Goal: Information Seeking & Learning: Check status

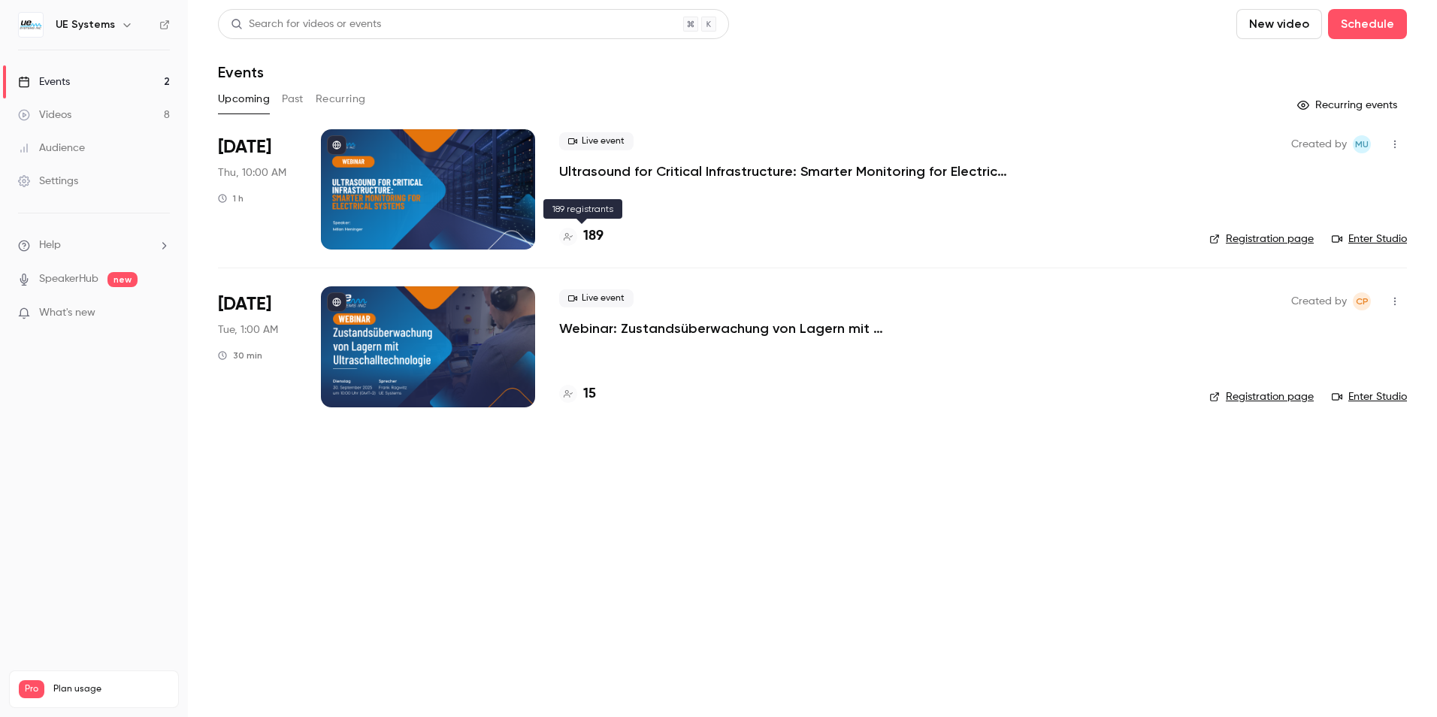
drag, startPoint x: 591, startPoint y: 232, endPoint x: 639, endPoint y: 263, distance: 57.1
click at [591, 233] on h4 "189" at bounding box center [593, 236] width 20 height 20
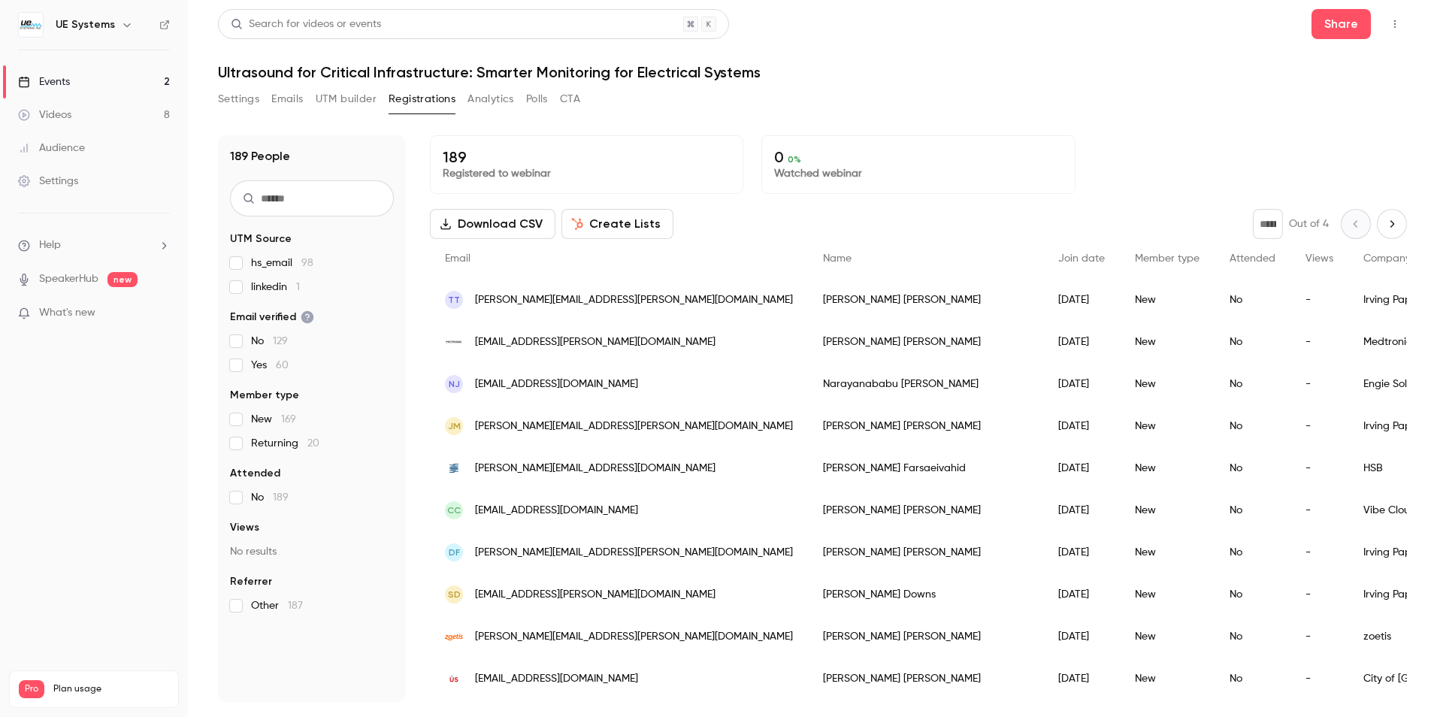
click at [1383, 221] on icon "Next page" at bounding box center [1391, 224] width 17 height 12
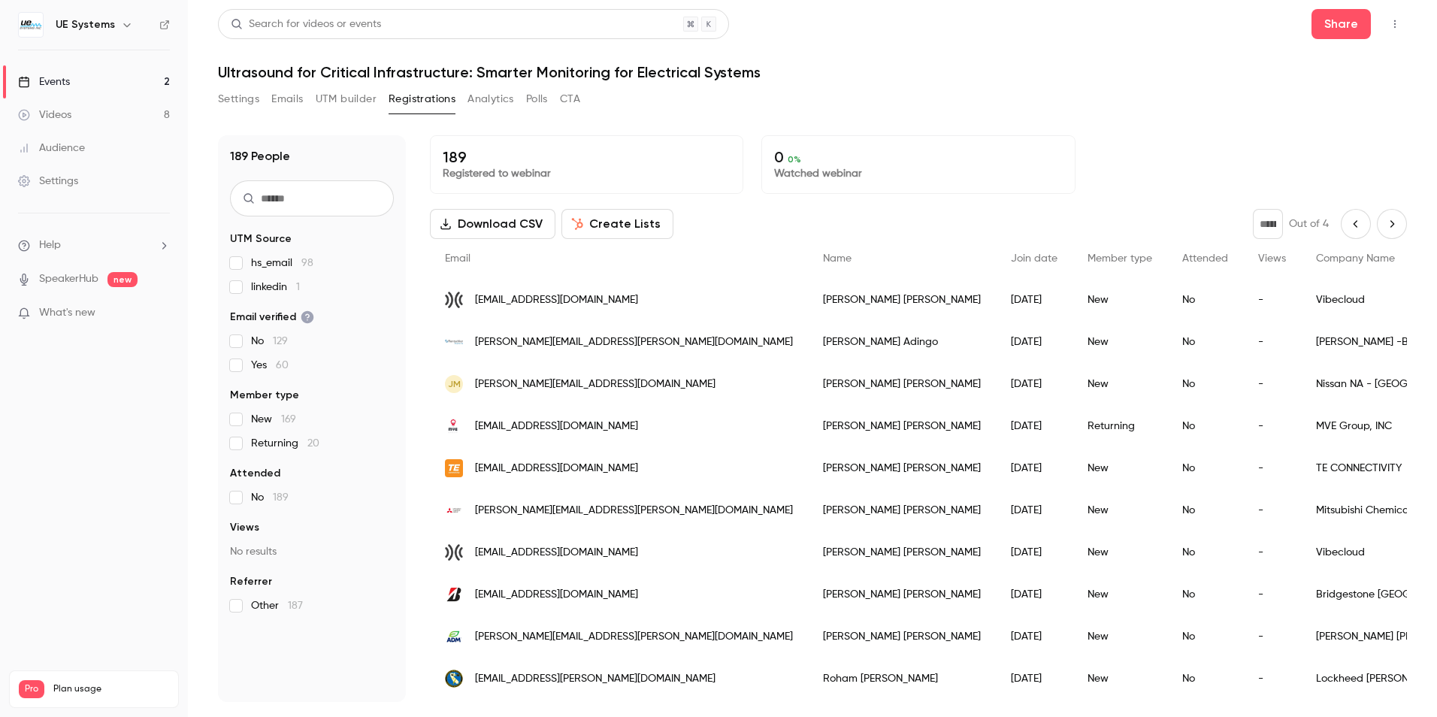
click at [1377, 230] on button "Next page" at bounding box center [1392, 224] width 30 height 30
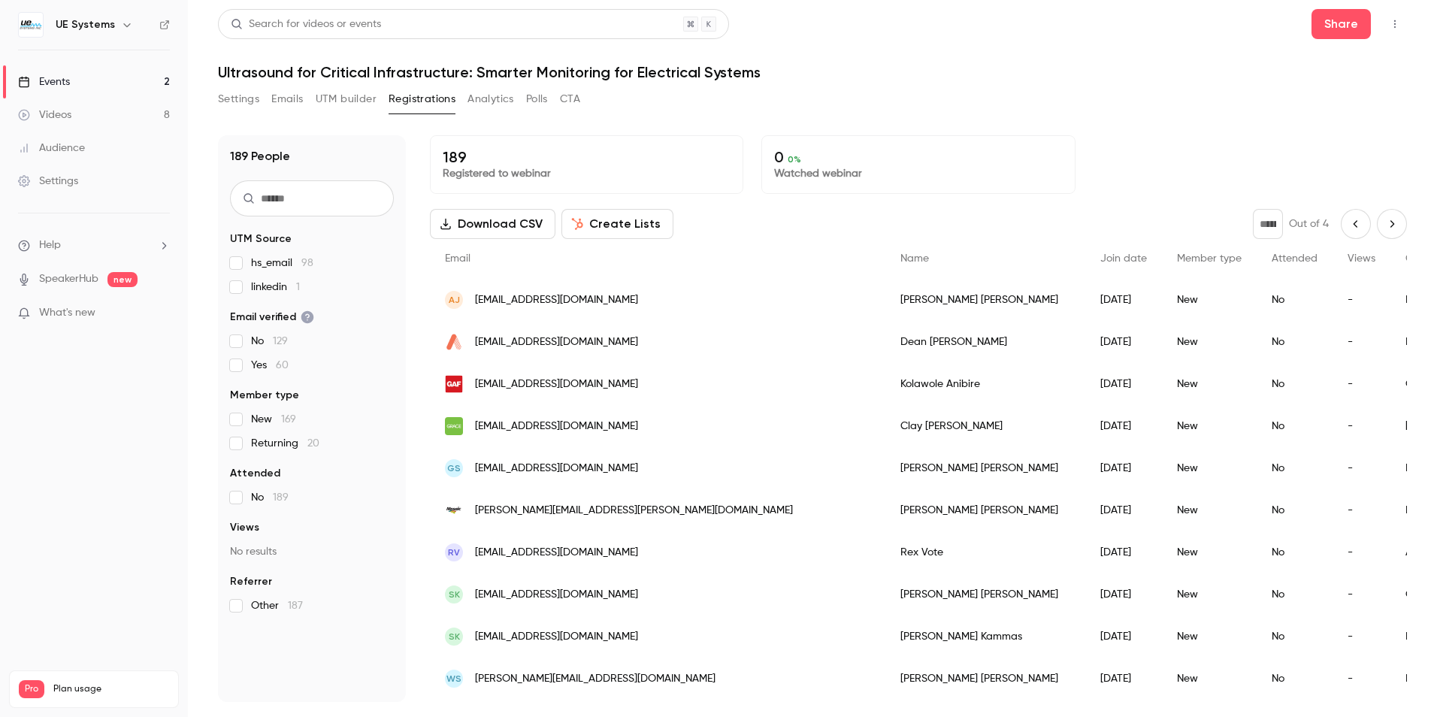
click at [1377, 224] on button "Next page" at bounding box center [1392, 224] width 30 height 30
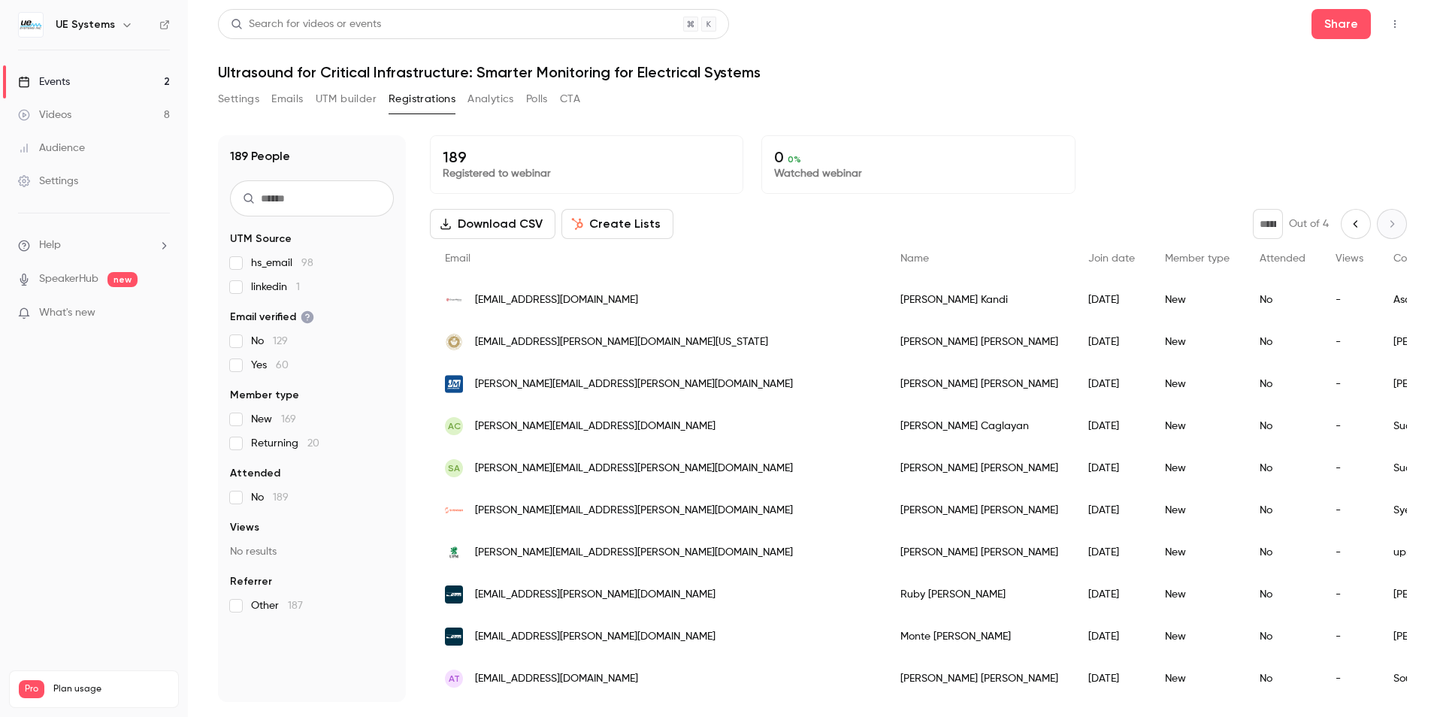
click at [71, 277] on link "SpeakerHub" at bounding box center [68, 279] width 59 height 16
click at [458, 258] on span "Email" at bounding box center [458, 258] width 26 height 11
drag, startPoint x: 474, startPoint y: 259, endPoint x: 607, endPoint y: 247, distance: 133.6
click at [476, 259] on div "Email" at bounding box center [657, 259] width 455 height 40
click at [1347, 224] on icon "Previous page" at bounding box center [1355, 224] width 17 height 12
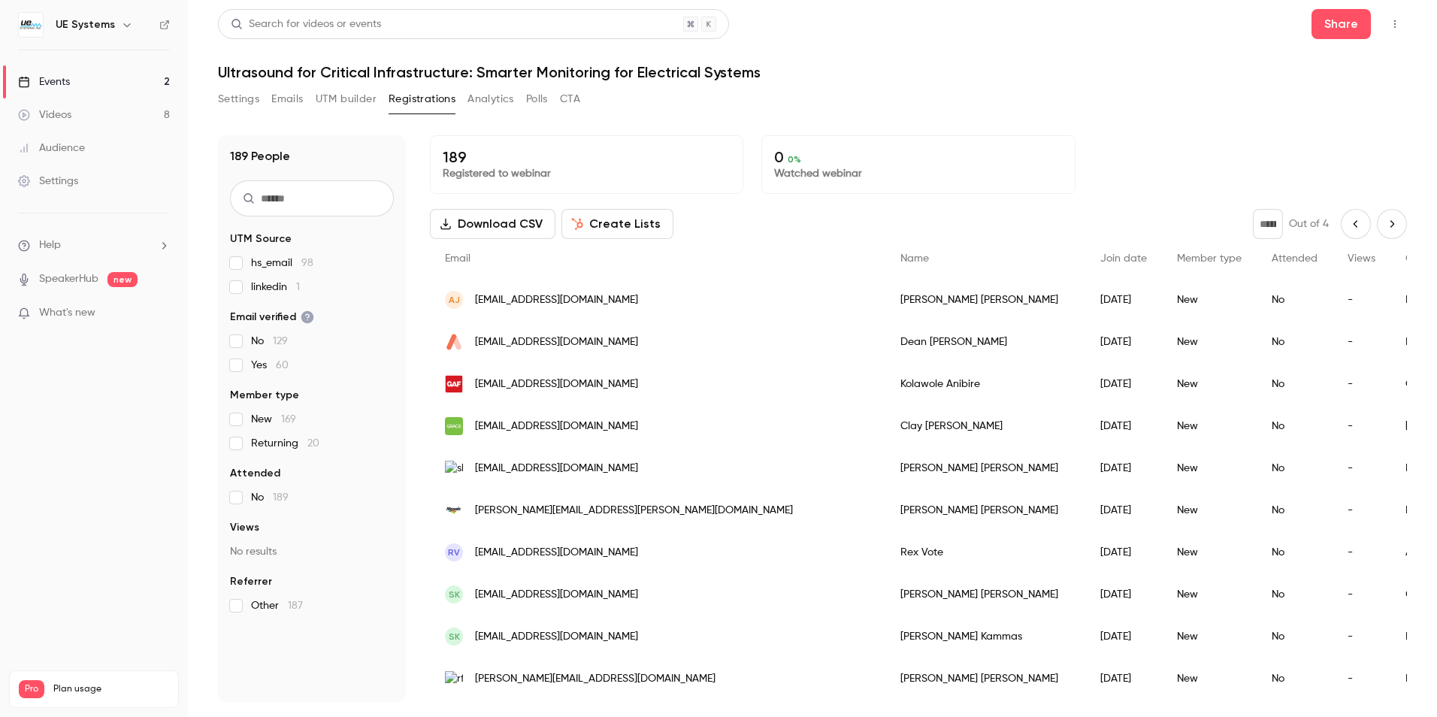
click at [1347, 224] on icon "Previous page" at bounding box center [1355, 224] width 17 height 12
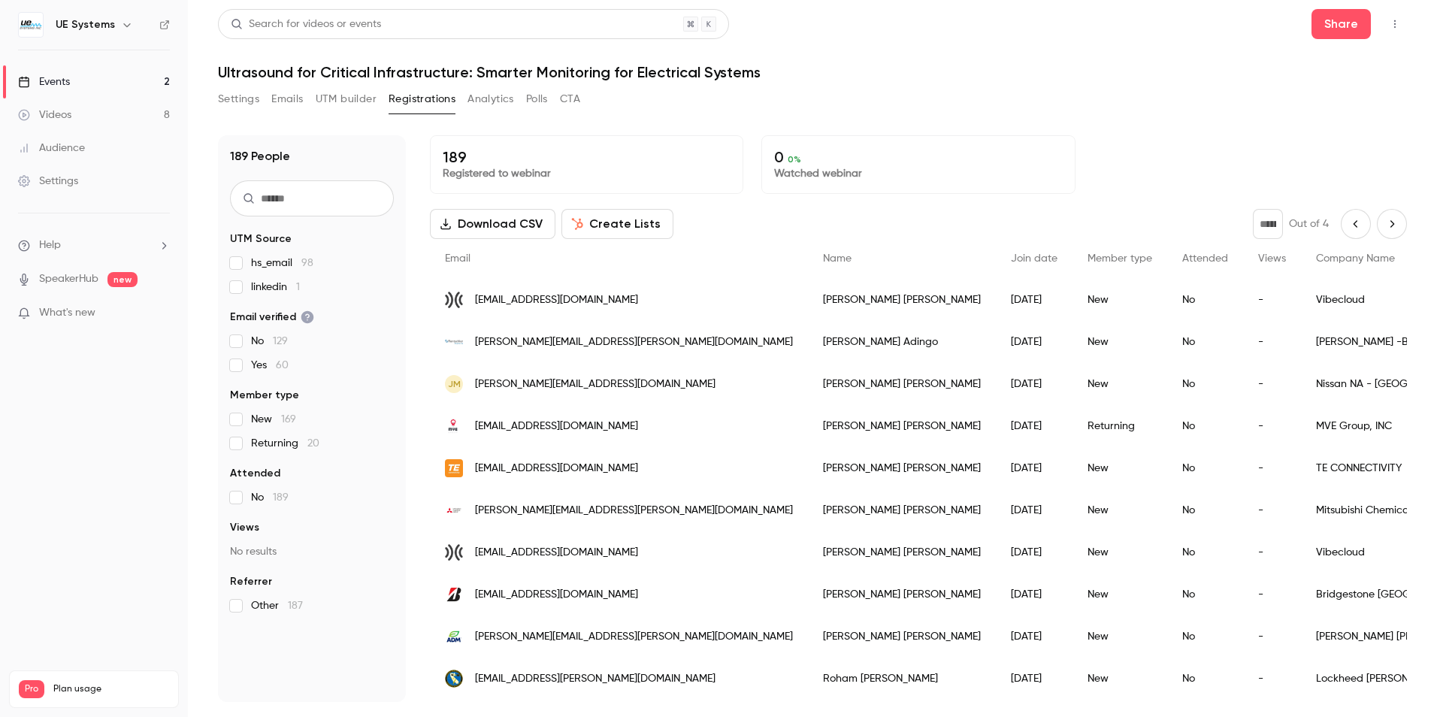
click at [1347, 224] on icon "Previous page" at bounding box center [1355, 224] width 17 height 12
type input "*"
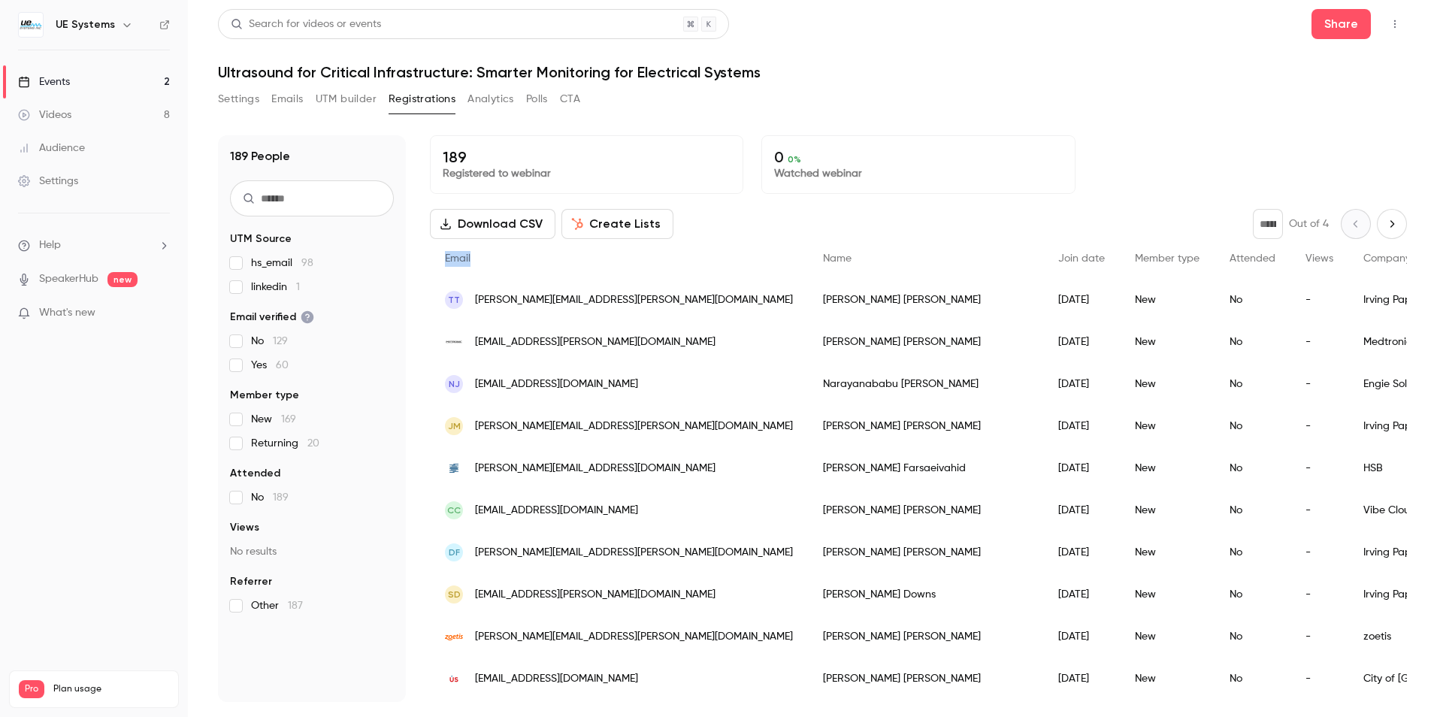
click at [1347, 224] on div "* Out of 4" at bounding box center [1330, 224] width 154 height 30
click at [516, 262] on div "Email" at bounding box center [619, 259] width 378 height 40
click at [511, 103] on button "Analytics" at bounding box center [490, 99] width 47 height 24
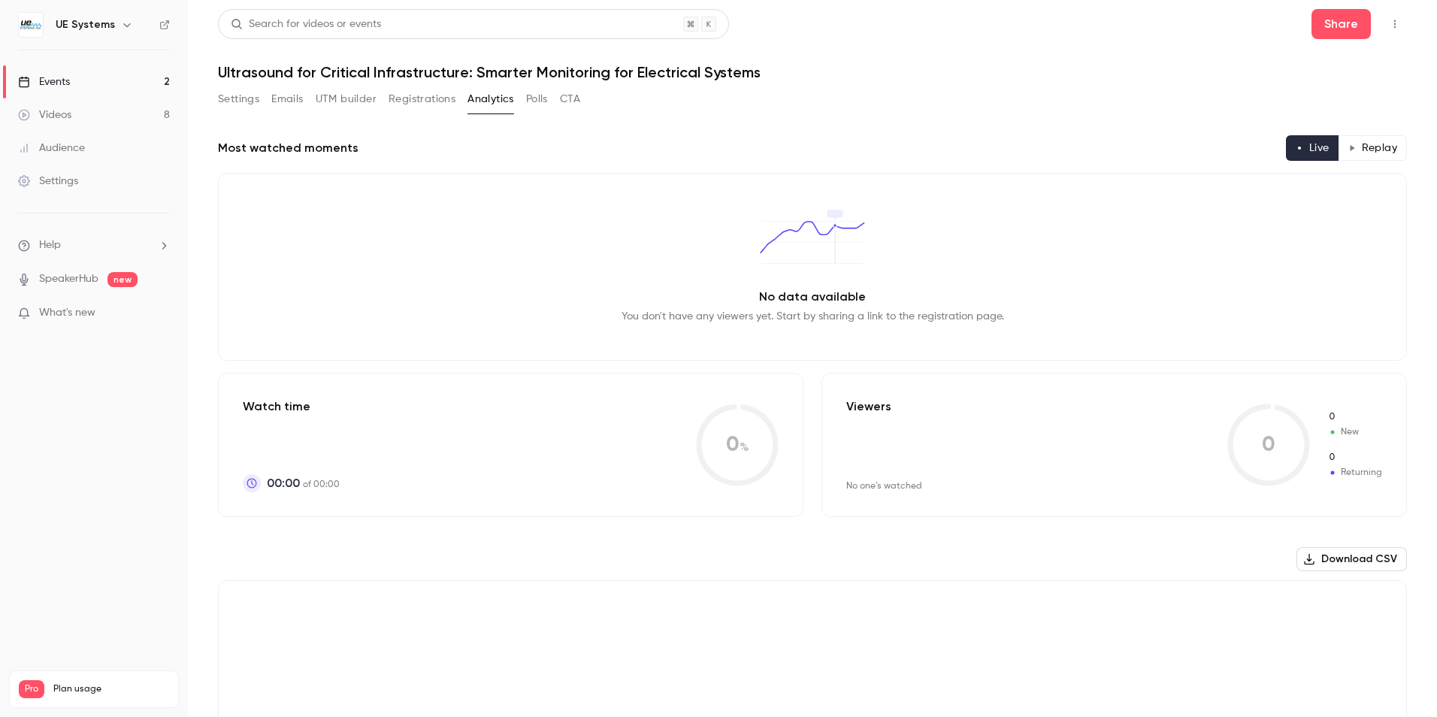
click at [286, 96] on button "Emails" at bounding box center [287, 99] width 32 height 24
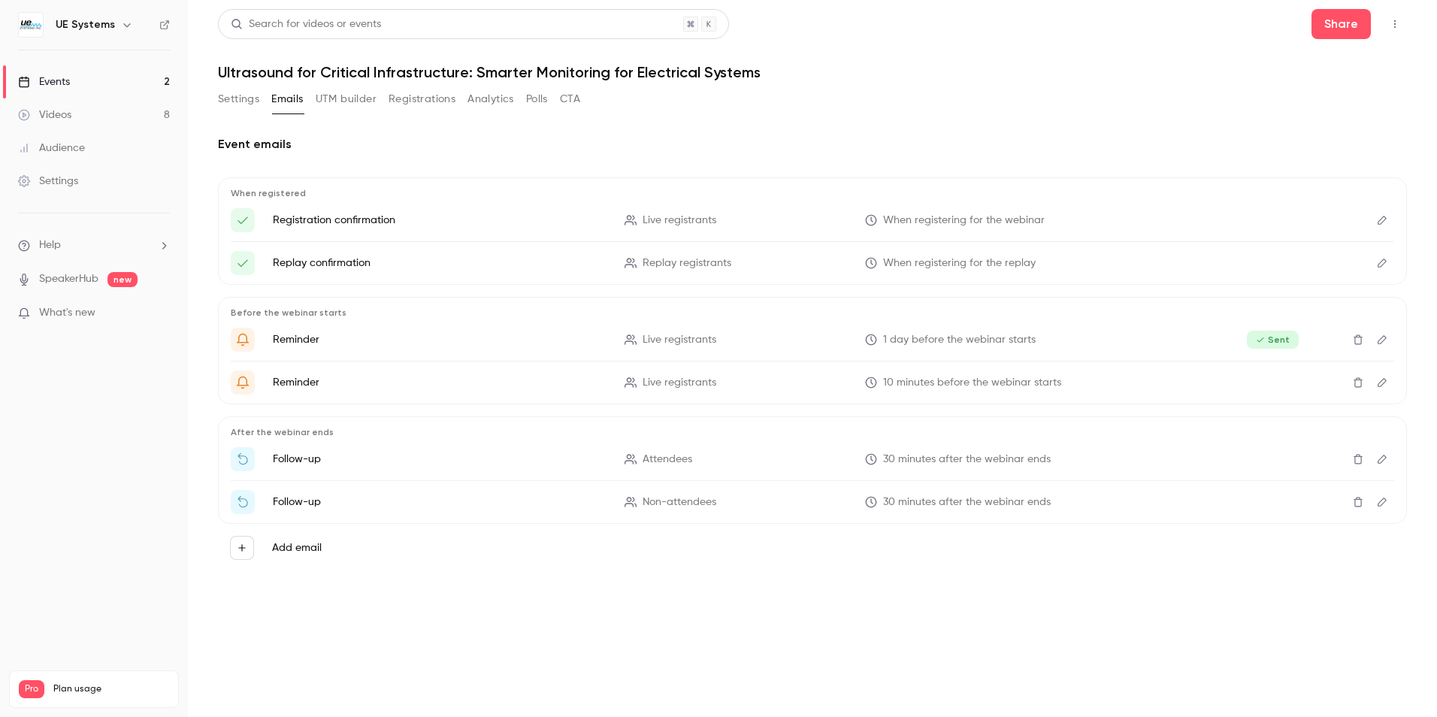
click at [568, 98] on button "CTA" at bounding box center [570, 99] width 20 height 24
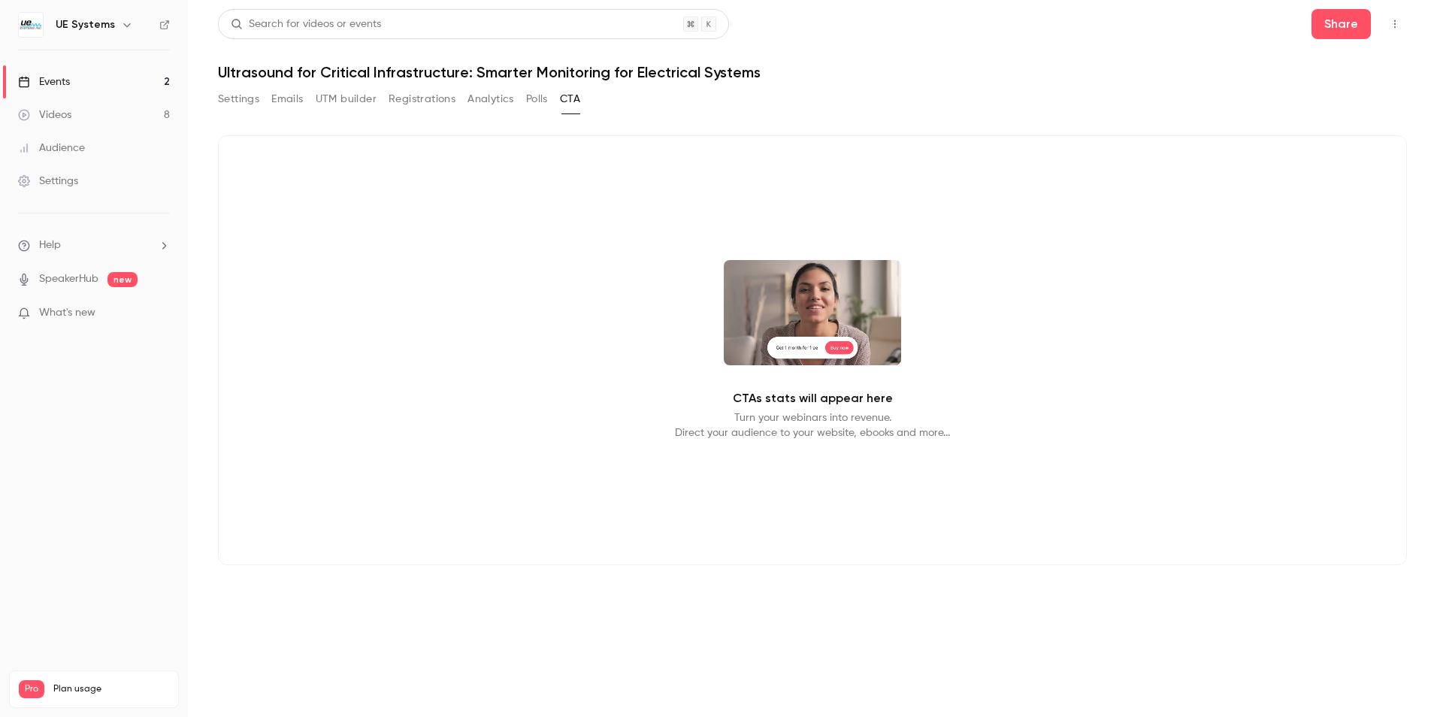
click at [529, 97] on button "Polls" at bounding box center [537, 99] width 22 height 24
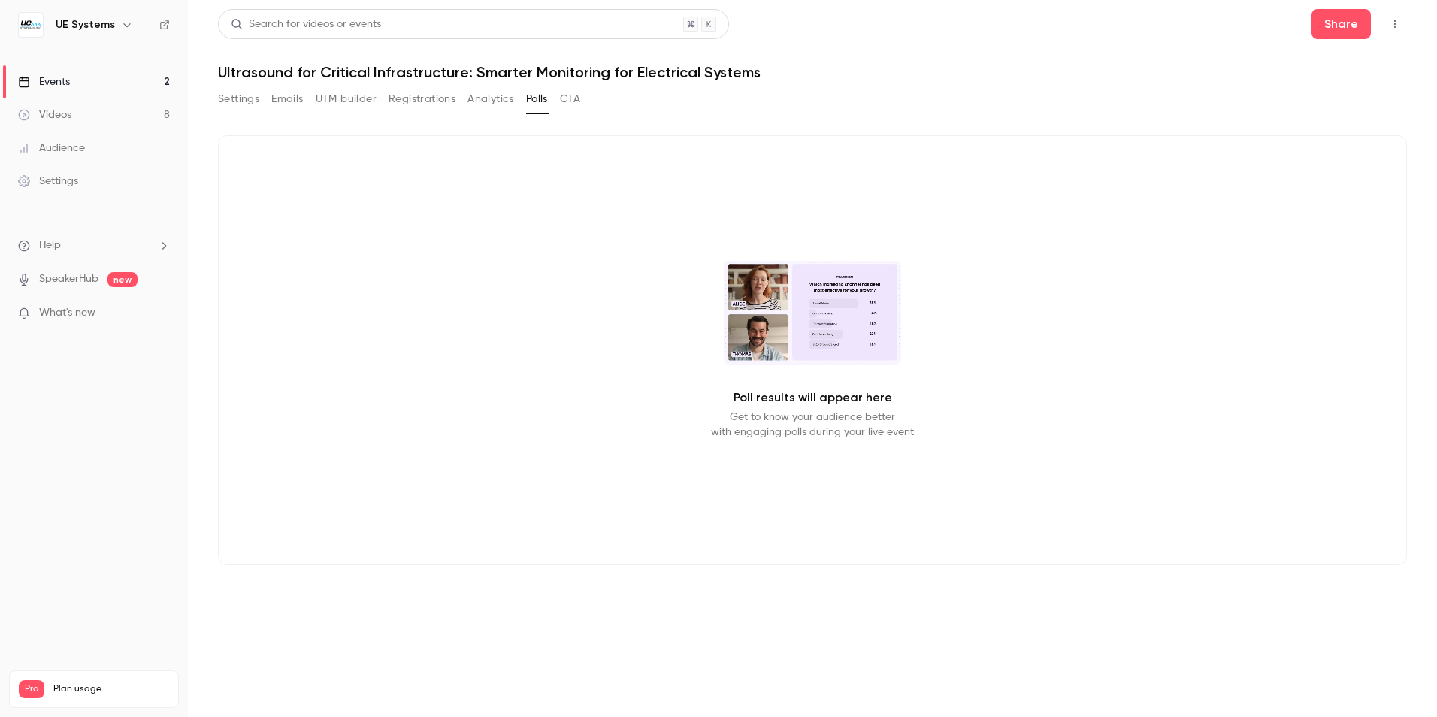
click at [492, 99] on button "Analytics" at bounding box center [490, 99] width 47 height 24
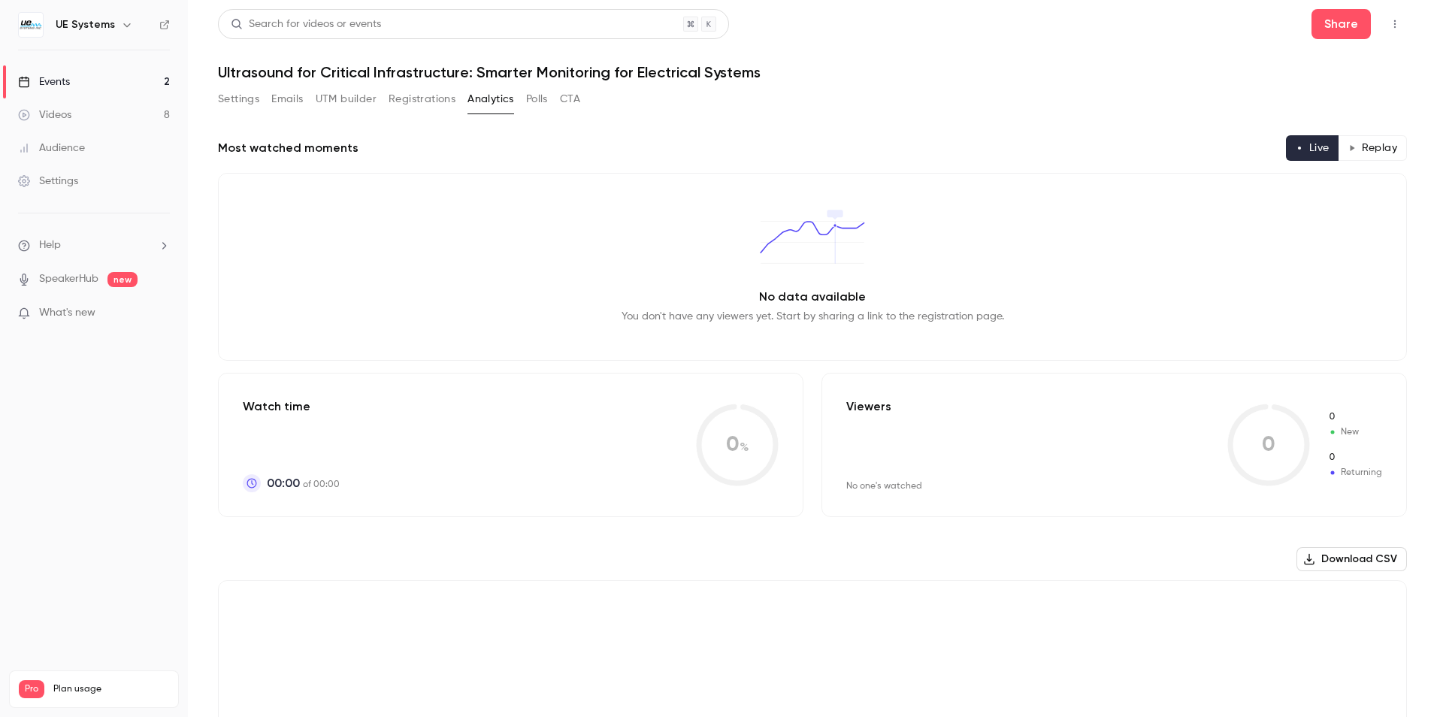
click at [441, 98] on button "Registrations" at bounding box center [422, 99] width 67 height 24
